Goal: Navigation & Orientation: Find specific page/section

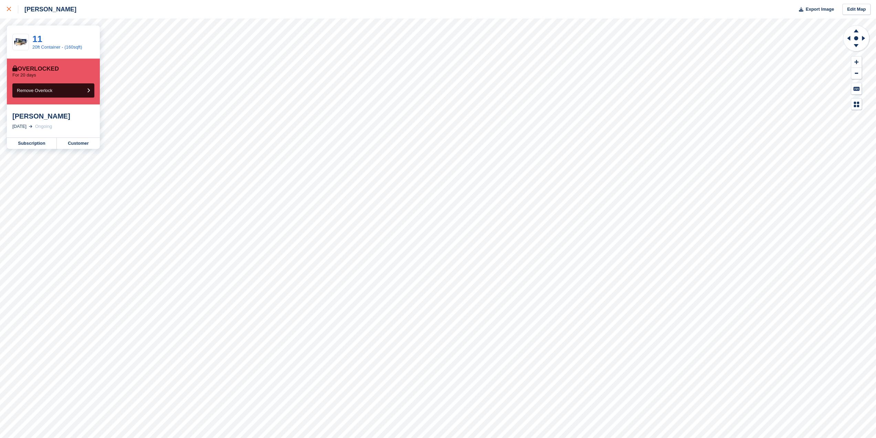
click at [6, 8] on link at bounding box center [9, 9] width 18 height 19
